Goal: Task Accomplishment & Management: Manage account settings

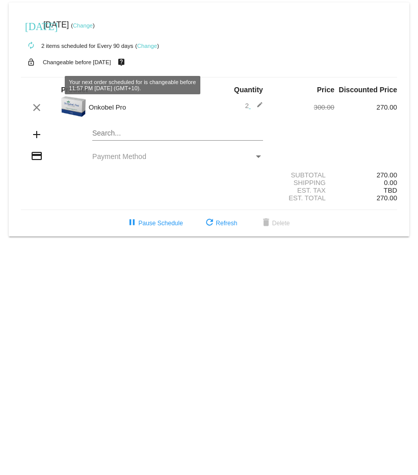
click at [149, 45] on link "Change" at bounding box center [147, 46] width 20 height 6
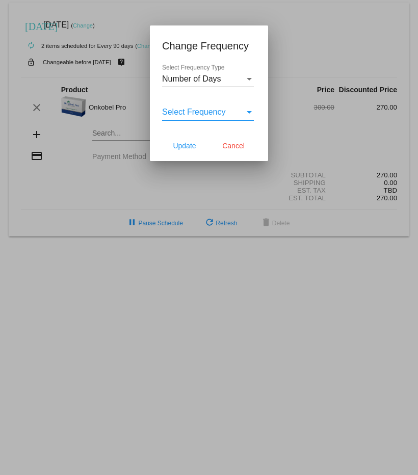
click at [251, 113] on div "Select Frequency" at bounding box center [249, 112] width 5 height 3
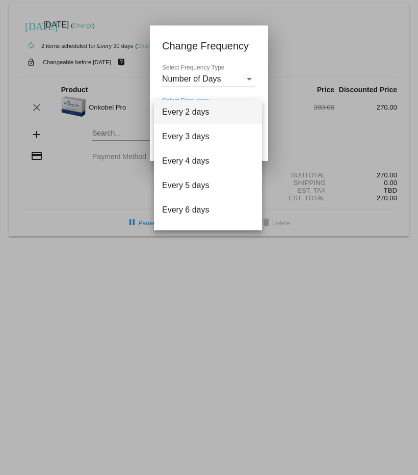
scroll to position [41, 0]
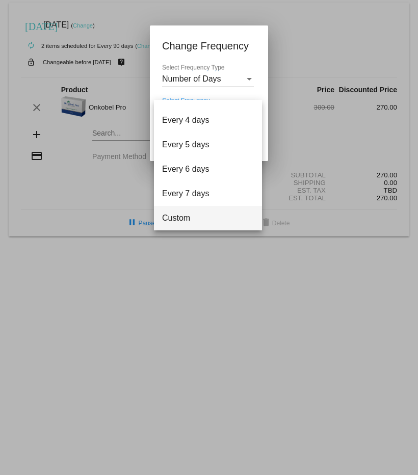
click at [197, 217] on span "Custom" at bounding box center [208, 218] width 92 height 24
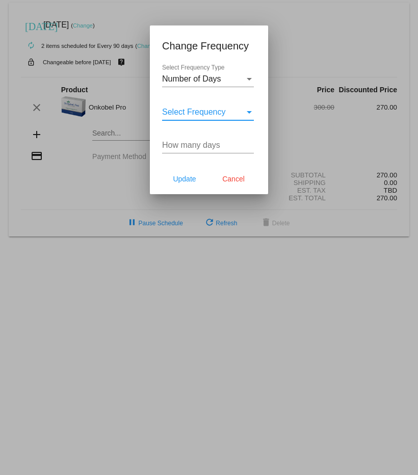
click at [188, 143] on input "How many days" at bounding box center [208, 145] width 92 height 9
click at [250, 80] on div "Select Frequency Type" at bounding box center [249, 79] width 5 height 3
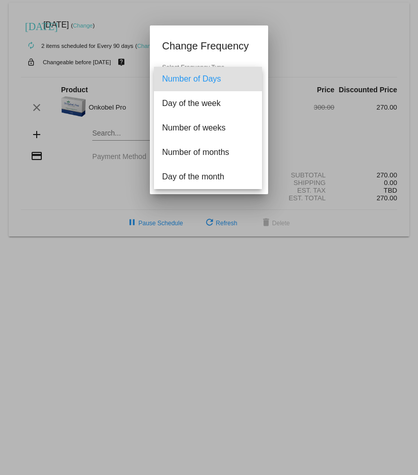
click at [300, 139] on div at bounding box center [209, 237] width 418 height 475
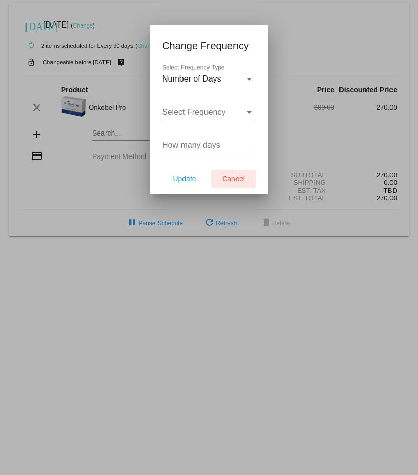
click at [241, 176] on span "Cancel" at bounding box center [233, 179] width 22 height 8
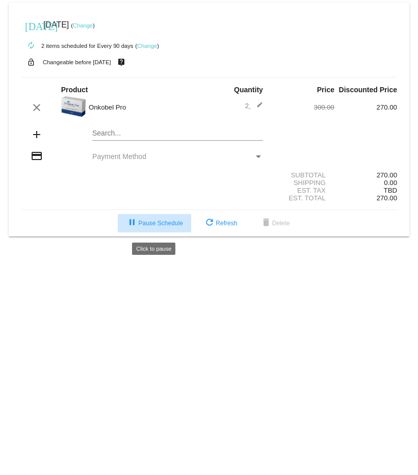
click at [161, 227] on span "pause Pause Schedule" at bounding box center [154, 223] width 57 height 7
